Goal: Information Seeking & Learning: Learn about a topic

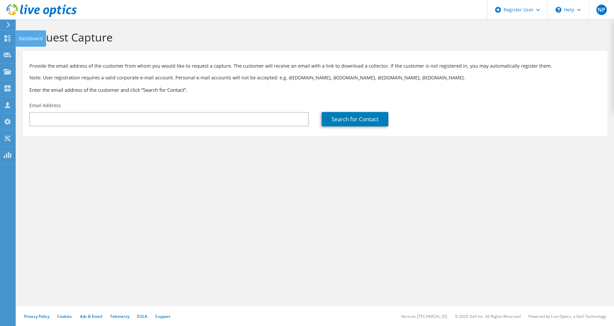
click at [9, 39] on icon at bounding box center [8, 38] width 8 height 6
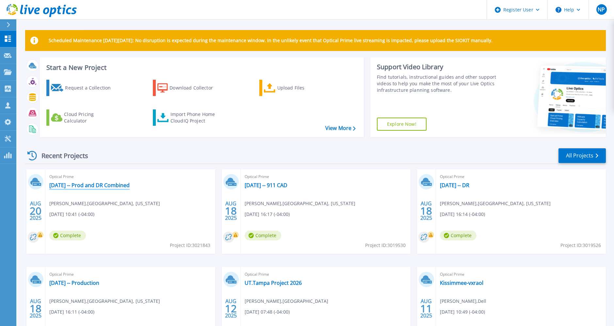
click at [118, 187] on link "[DATE] -- Prod and DR Combined" at bounding box center [89, 185] width 80 height 7
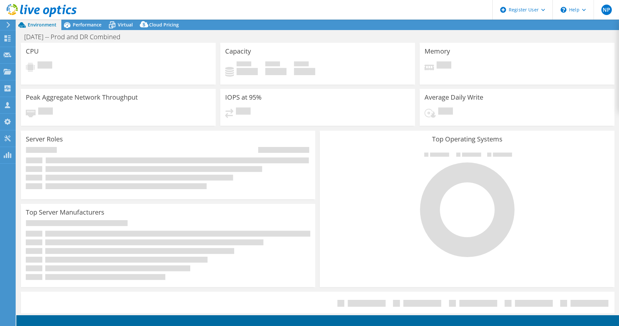
select select "USD"
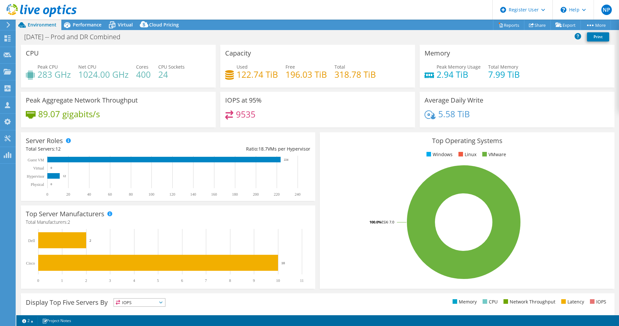
click at [532, 105] on div "Average Daily Write 5.58 TiB" at bounding box center [517, 110] width 195 height 36
click at [348, 163] on div "Top Operating Systems Windows Linux VMware 100.0% ESXi 7.0" at bounding box center [467, 210] width 294 height 156
click at [361, 154] on ul "Windows Linux VMware" at bounding box center [467, 155] width 285 height 8
click at [525, 150] on div "Top Operating Systems Windows Linux VMware 100.0% ESXi 7.0" at bounding box center [467, 210] width 294 height 156
click at [94, 26] on span "Performance" at bounding box center [87, 25] width 29 height 6
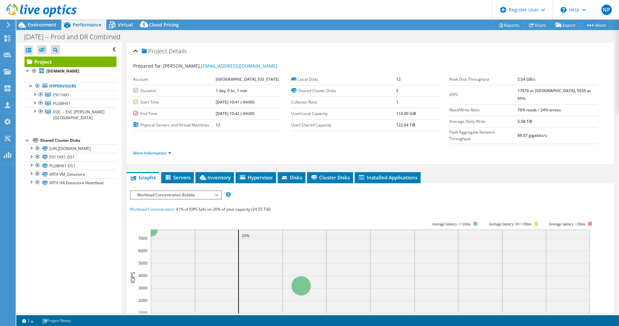
click at [168, 191] on span "Workload Concentration Bubble" at bounding box center [176, 195] width 84 height 8
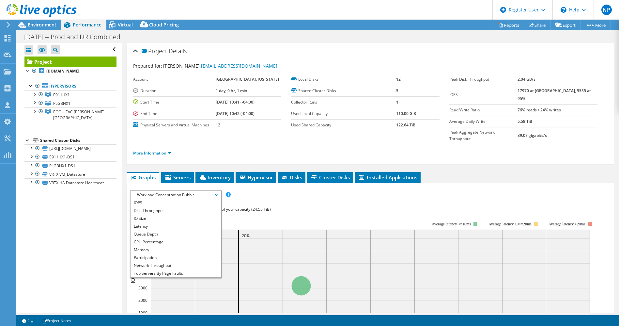
click at [180, 199] on li "IOPS" at bounding box center [176, 203] width 90 height 8
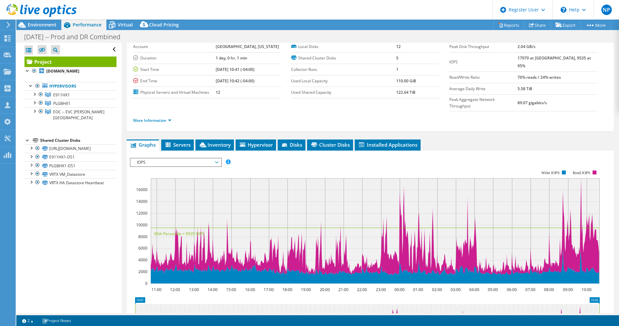
scroll to position [31, 0]
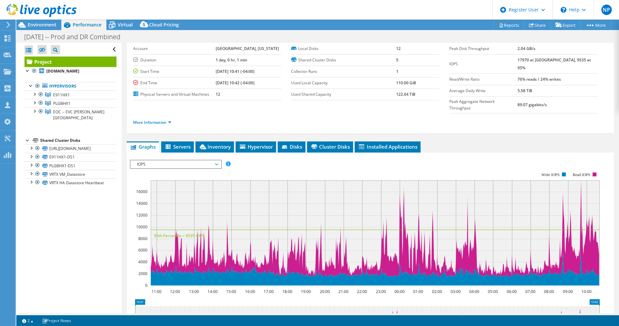
click at [213, 160] on span "IOPS" at bounding box center [176, 164] width 84 height 8
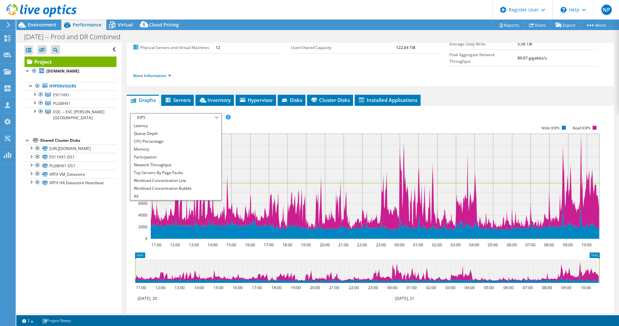
scroll to position [78, 0]
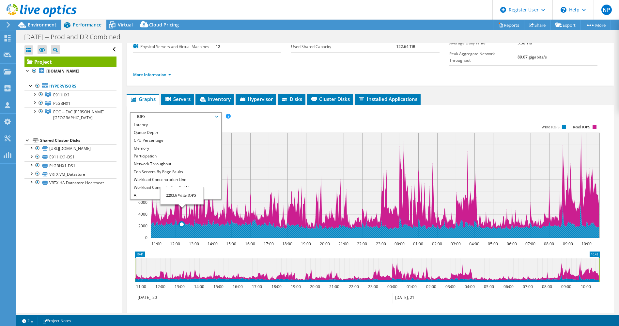
click at [173, 121] on li "Latency" at bounding box center [176, 125] width 90 height 8
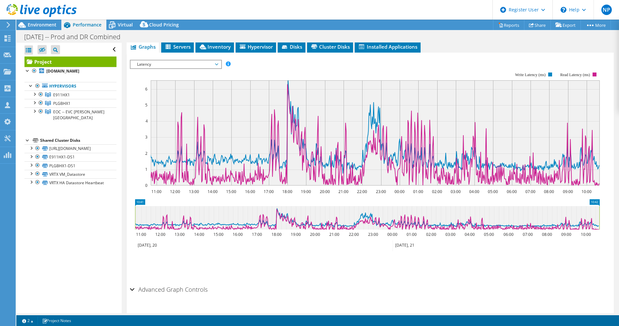
scroll to position [82, 0]
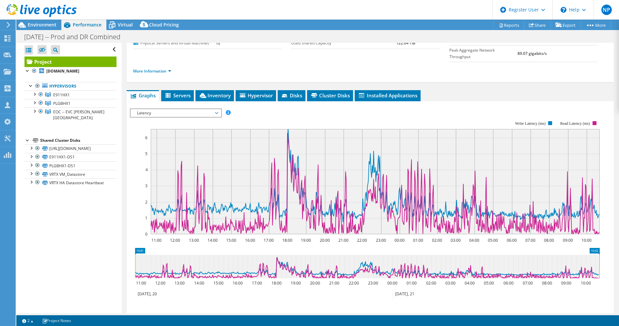
click at [317, 112] on rect at bounding box center [365, 177] width 470 height 131
click at [349, 112] on rect at bounding box center [365, 177] width 470 height 131
click at [217, 109] on span "Latency" at bounding box center [176, 113] width 84 height 8
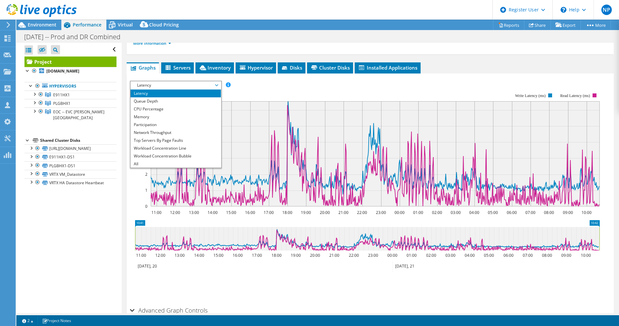
scroll to position [111, 0]
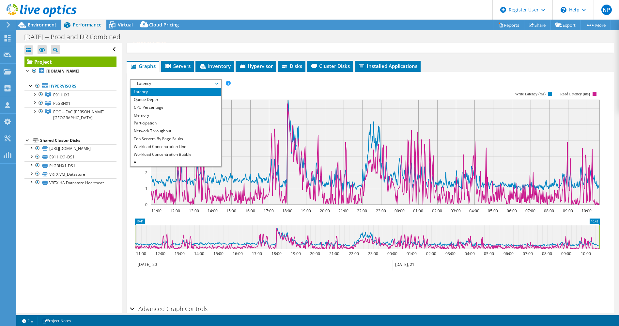
click at [164, 103] on li "CPU Percentage" at bounding box center [176, 107] width 90 height 8
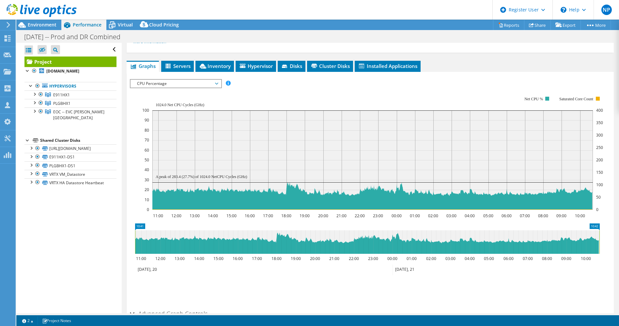
click at [129, 104] on section "IOPS Disk Throughput IO Size Latency Queue Depth CPU Percentage Memory Page Fau…" at bounding box center [370, 206] width 487 height 269
click at [424, 76] on div "IOPS Disk Throughput IO Size Latency Queue Depth CPU Percentage Memory Page Fau…" at bounding box center [370, 191] width 481 height 231
click at [46, 23] on span "Environment" at bounding box center [42, 25] width 29 height 6
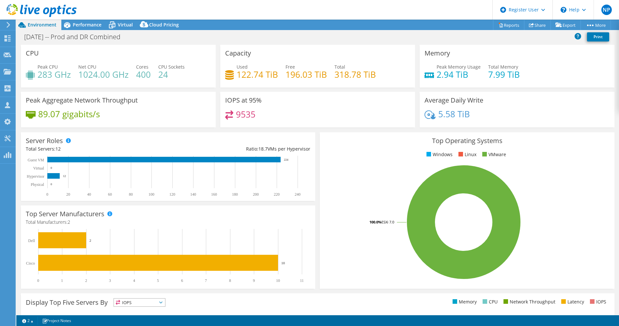
click at [94, 25] on span "Performance" at bounding box center [87, 25] width 29 height 6
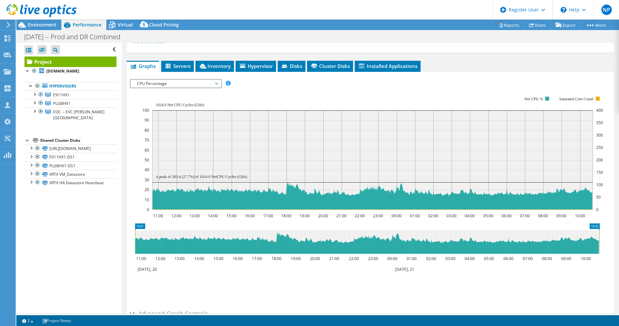
click at [190, 88] on rect at bounding box center [372, 153] width 461 height 131
click at [200, 80] on span "CPU Percentage" at bounding box center [176, 84] width 84 height 8
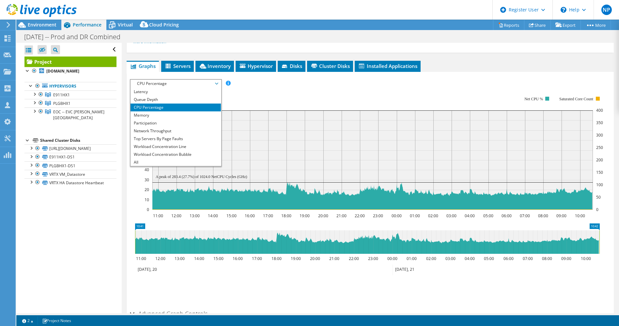
click at [294, 88] on rect at bounding box center [372, 153] width 461 height 131
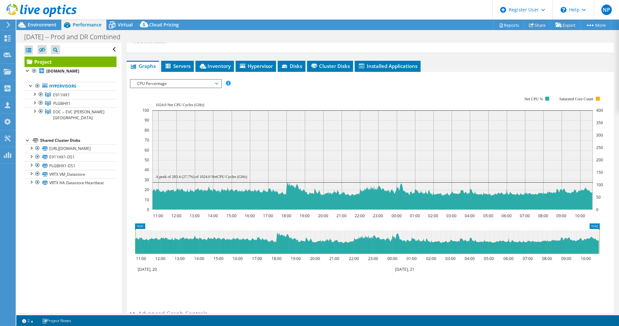
click at [178, 63] on span "Servers" at bounding box center [178, 66] width 26 height 7
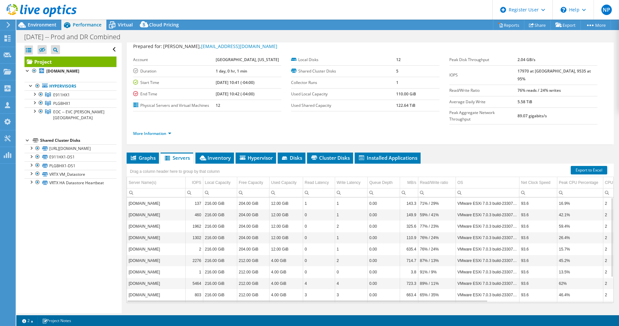
scroll to position [0, 0]
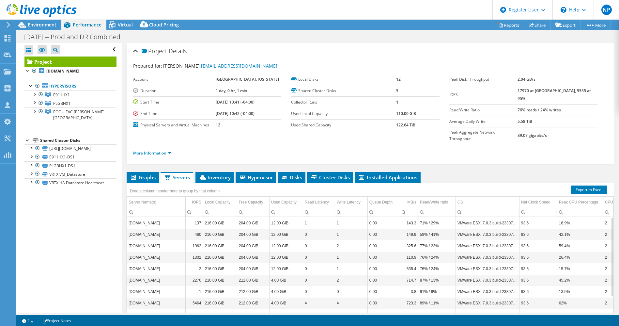
click at [209, 174] on span "Inventory" at bounding box center [215, 177] width 32 height 7
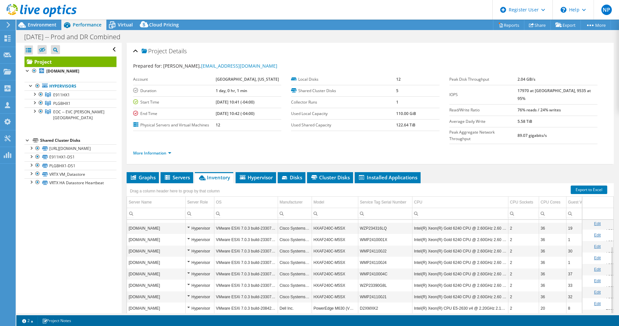
scroll to position [36, 0]
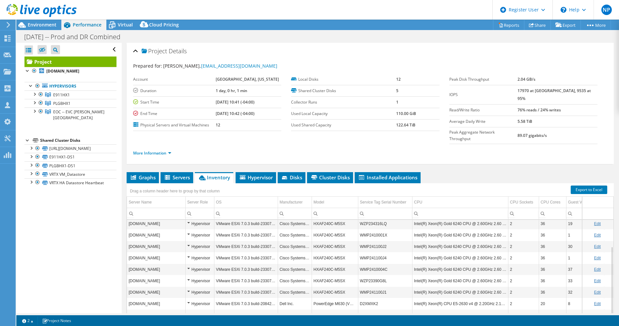
click at [574, 198] on div "Guest VM Count" at bounding box center [582, 202] width 29 height 8
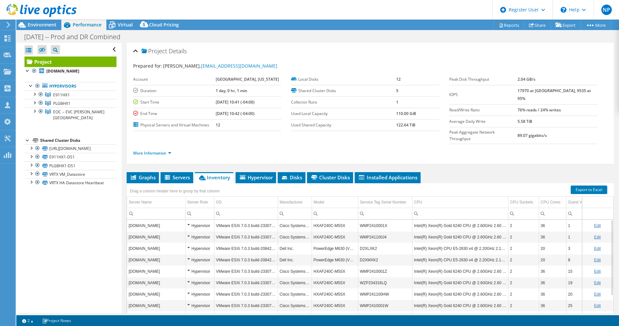
click at [572, 198] on div "Guest VM Count" at bounding box center [582, 202] width 29 height 8
click at [585, 185] on link "Export to Excel" at bounding box center [589, 189] width 37 height 8
click at [46, 26] on span "Environment" at bounding box center [42, 25] width 29 height 6
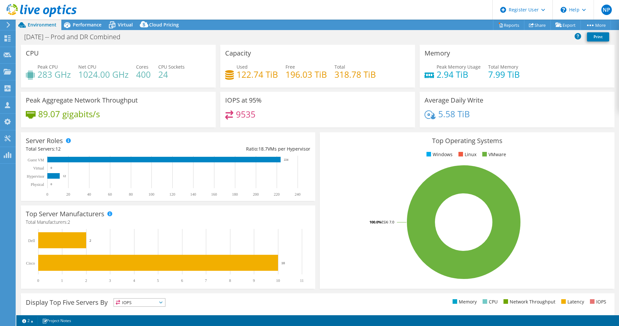
click at [103, 28] on div "Performance" at bounding box center [83, 25] width 45 height 10
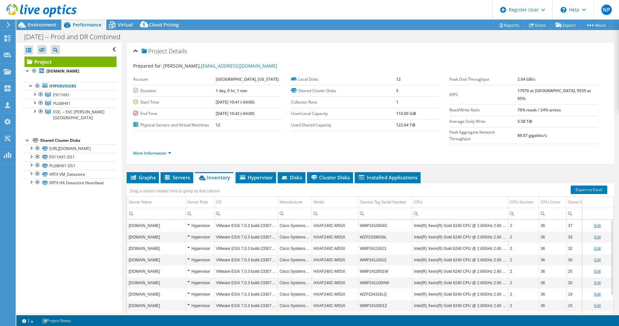
click at [154, 174] on span "Graphs" at bounding box center [143, 177] width 26 height 7
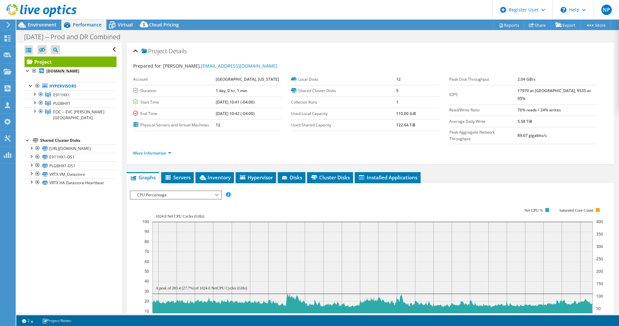
click at [178, 174] on span "Servers" at bounding box center [178, 177] width 26 height 7
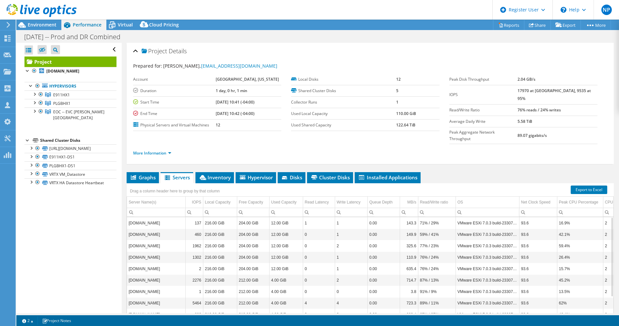
click at [223, 174] on span "Inventory" at bounding box center [215, 177] width 32 height 7
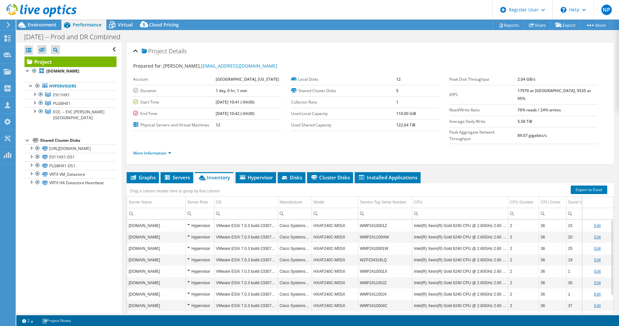
click at [188, 174] on span "Servers" at bounding box center [177, 177] width 26 height 7
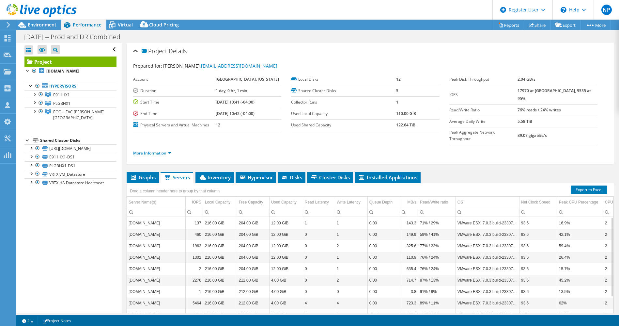
click at [125, 29] on div "Virtual" at bounding box center [121, 25] width 31 height 10
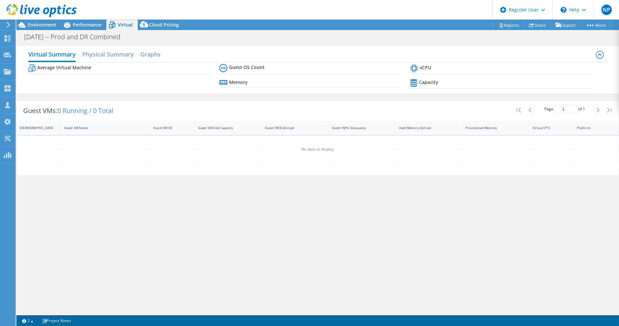
click at [121, 53] on h2 "Physical Summary" at bounding box center [108, 54] width 52 height 13
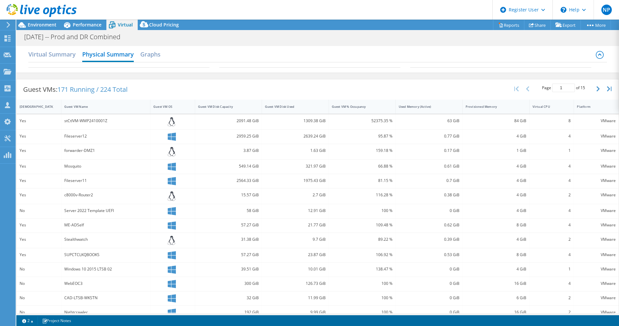
click at [144, 55] on h2 "Graphs" at bounding box center [150, 54] width 20 height 13
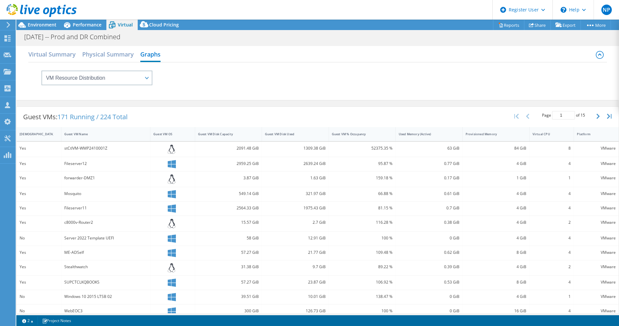
click at [82, 59] on h2 "Physical Summary" at bounding box center [108, 54] width 52 height 13
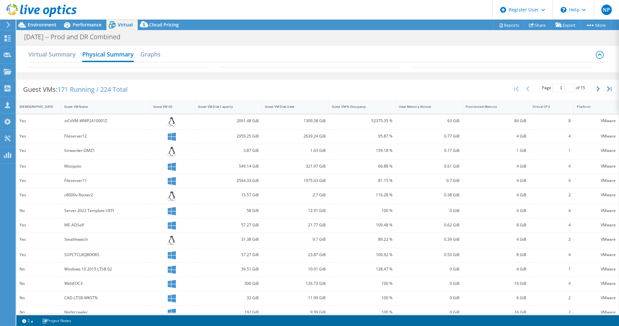
click at [65, 54] on h2 "Virtual Summary" at bounding box center [51, 54] width 47 height 13
